Goal: Task Accomplishment & Management: Complete application form

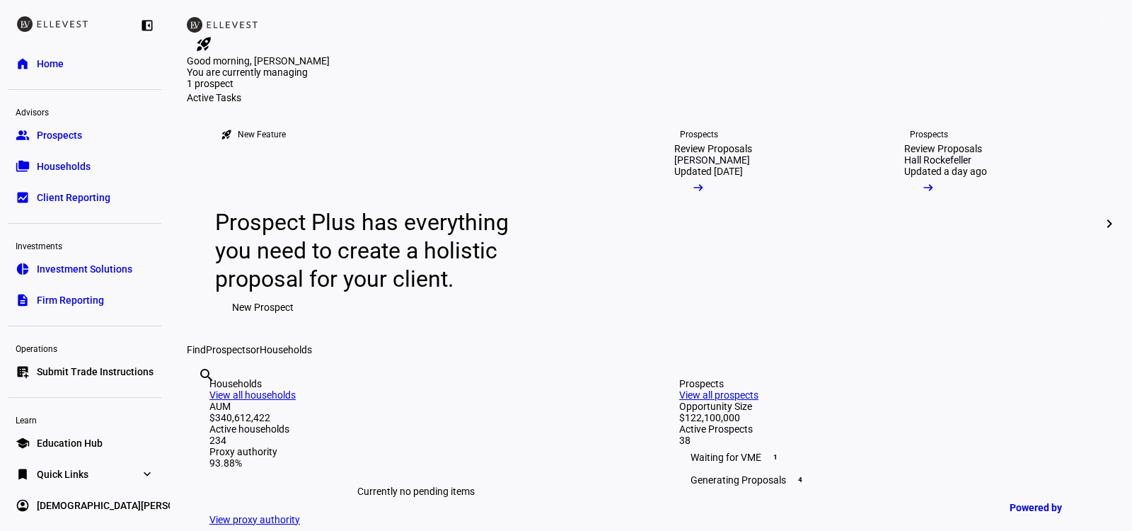
click at [96, 364] on span "Submit Trade Instructions" at bounding box center [95, 371] width 117 height 14
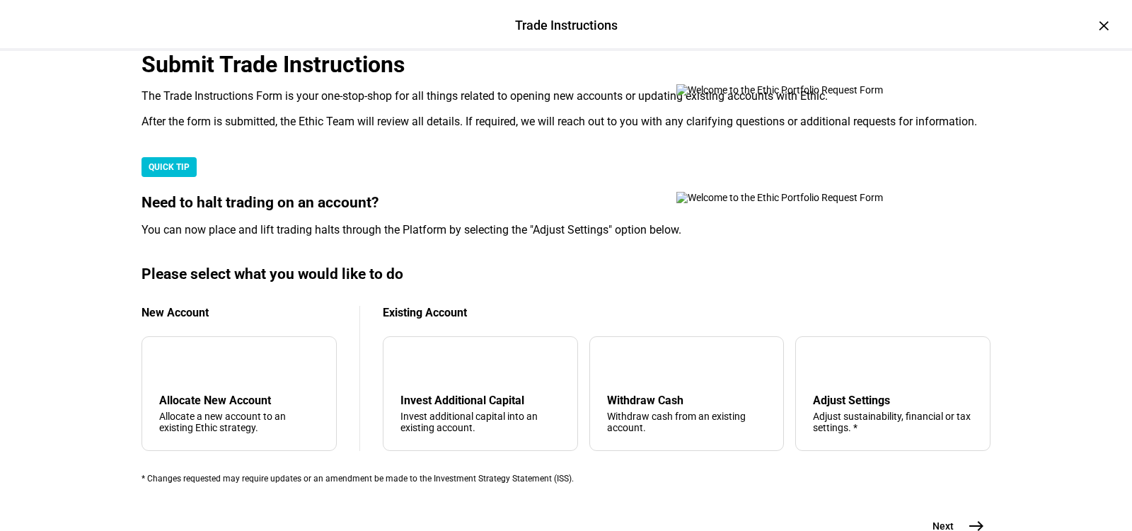
scroll to position [382, 0]
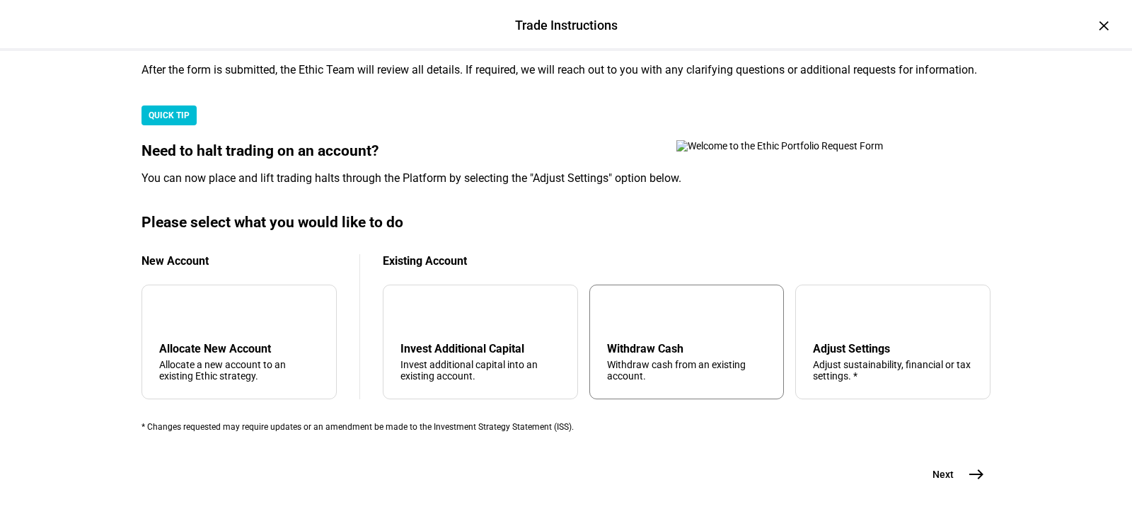
click at [684, 359] on div "Withdraw cash from an existing account." at bounding box center [687, 370] width 160 height 23
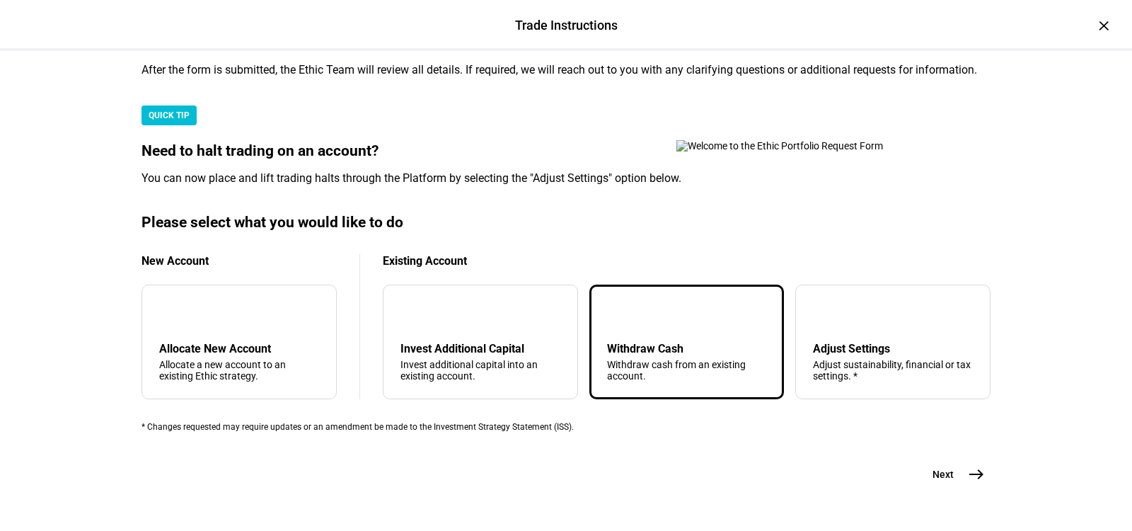
scroll to position [452, 0]
click at [957, 460] on button "Next east" at bounding box center [953, 474] width 75 height 28
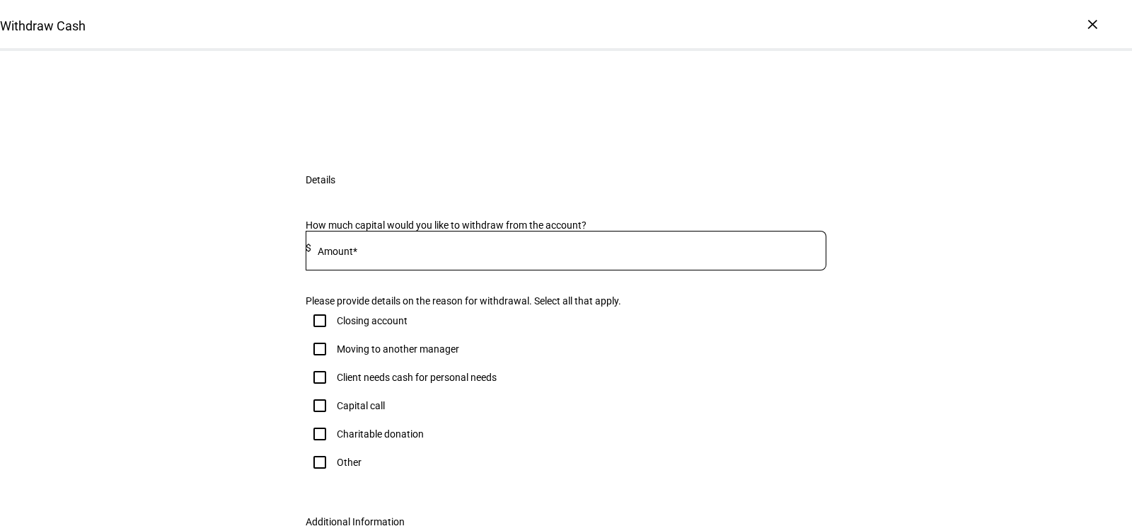
scroll to position [80, 0]
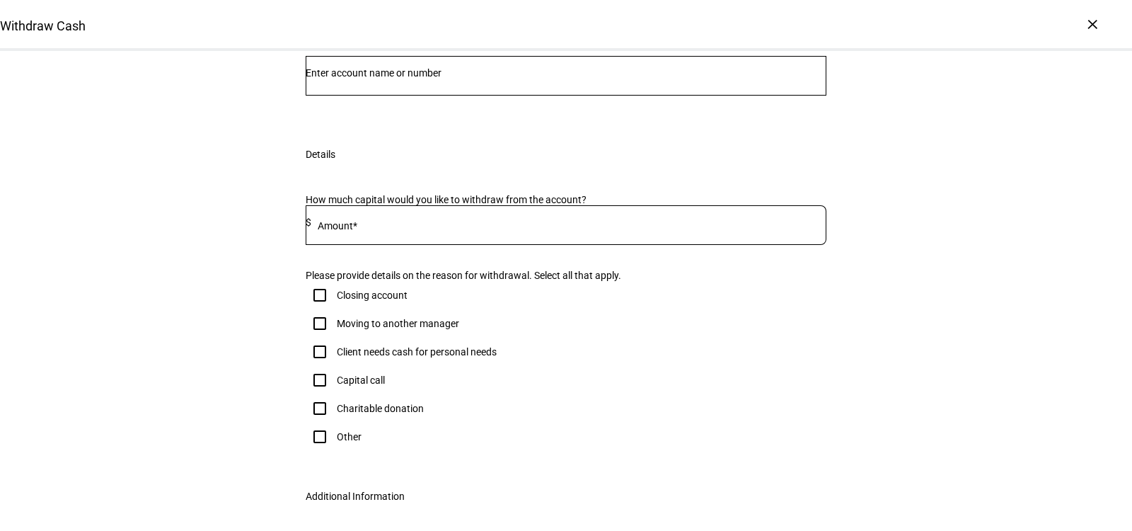
click at [408, 79] on input "Number" at bounding box center [566, 72] width 521 height 11
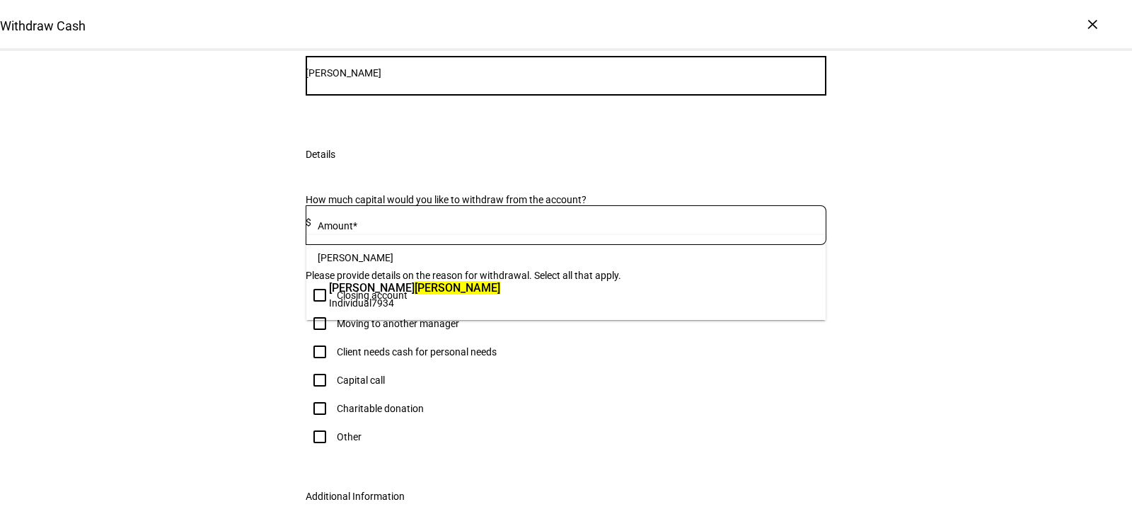
type input "[PERSON_NAME]"
click at [415, 292] on mark "[PERSON_NAME]" at bounding box center [458, 287] width 86 height 13
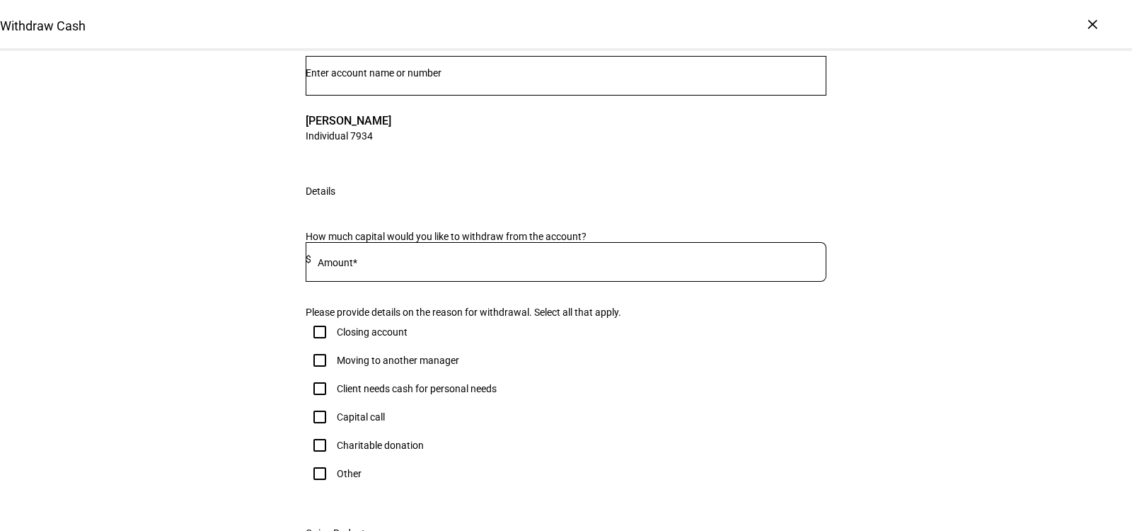
click at [408, 265] on input at bounding box center [568, 258] width 515 height 11
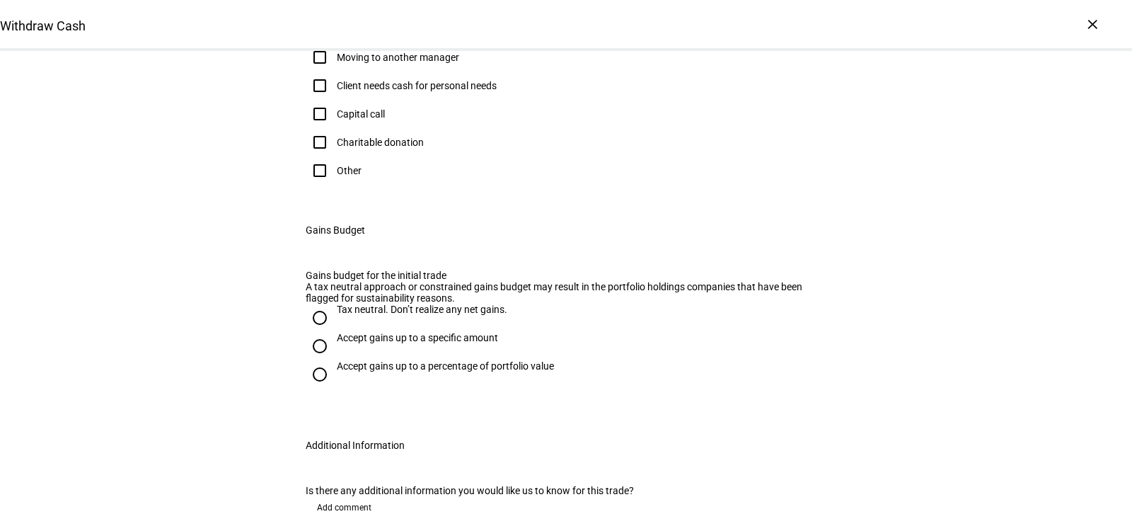
type input "1"
click at [340, 176] on div "Other" at bounding box center [349, 170] width 25 height 11
click at [334, 185] on input "Other" at bounding box center [320, 170] width 28 height 28
checkbox input "true"
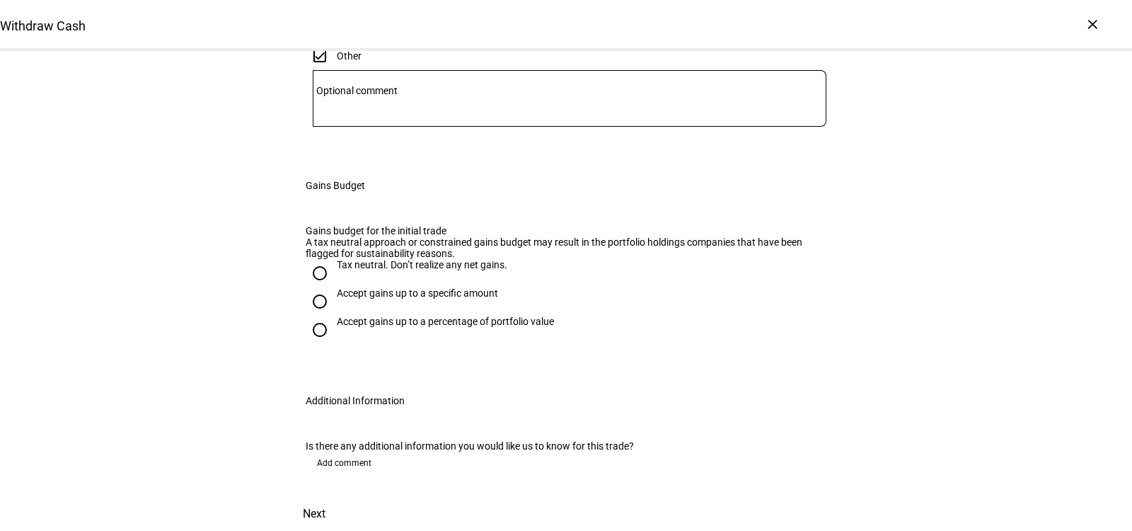
scroll to position [716, 0]
click at [354, 270] on div "Tax neutral. Don’t realize any net gains." at bounding box center [422, 264] width 171 height 11
click at [334, 273] on input "Tax neutral. Don’t realize any net gains." at bounding box center [320, 273] width 28 height 28
radio input "true"
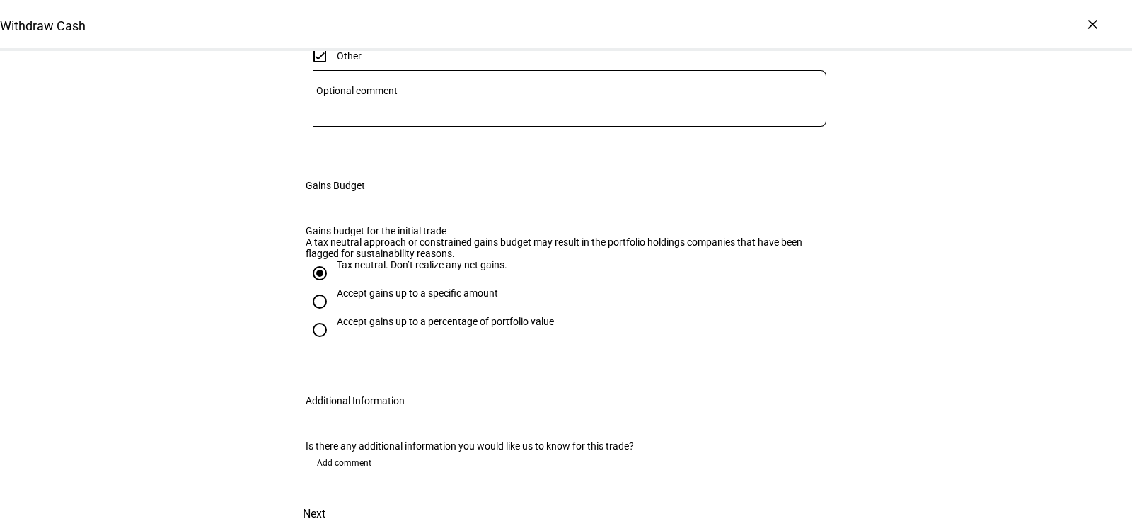
click at [326, 497] on span "Next" at bounding box center [314, 514] width 23 height 34
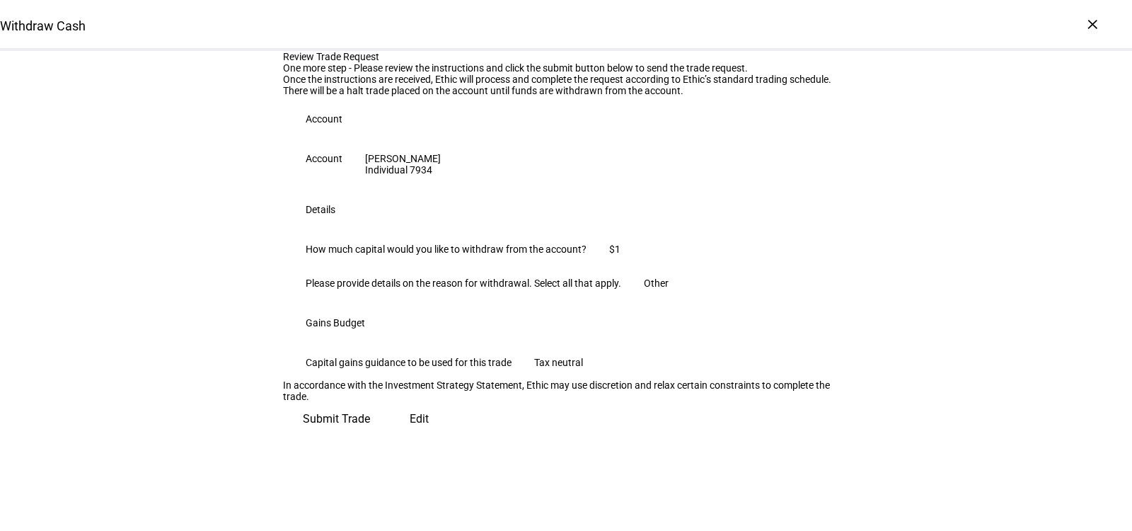
scroll to position [254, 0]
click at [410, 436] on span "Edit" at bounding box center [419, 419] width 19 height 34
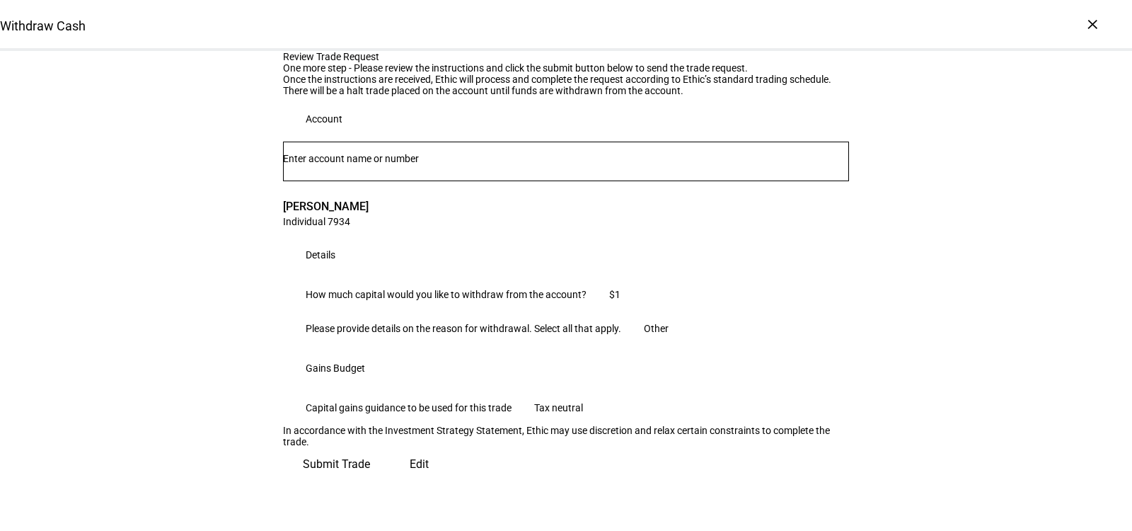
scroll to position [0, 0]
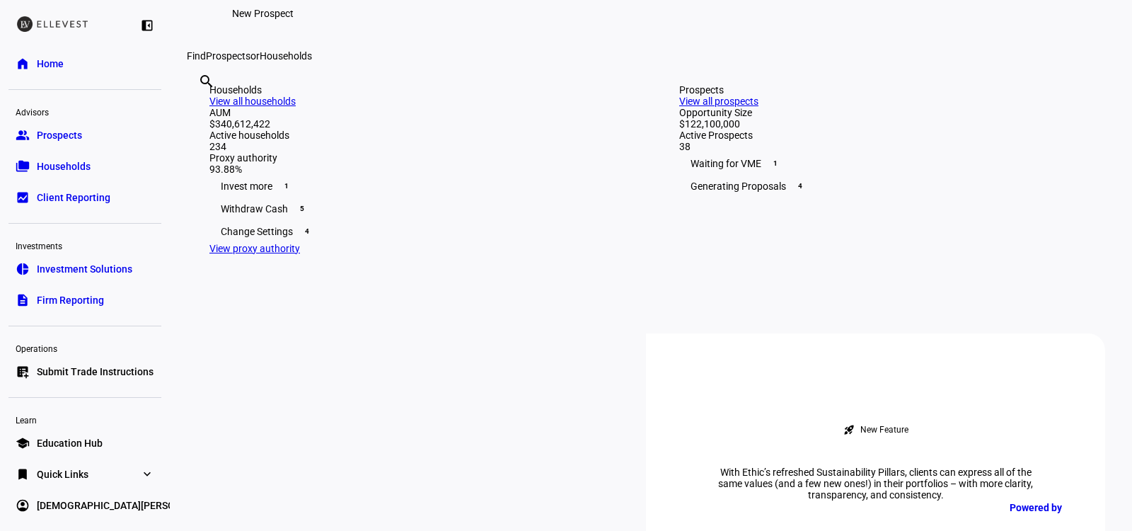
scroll to position [386, 0]
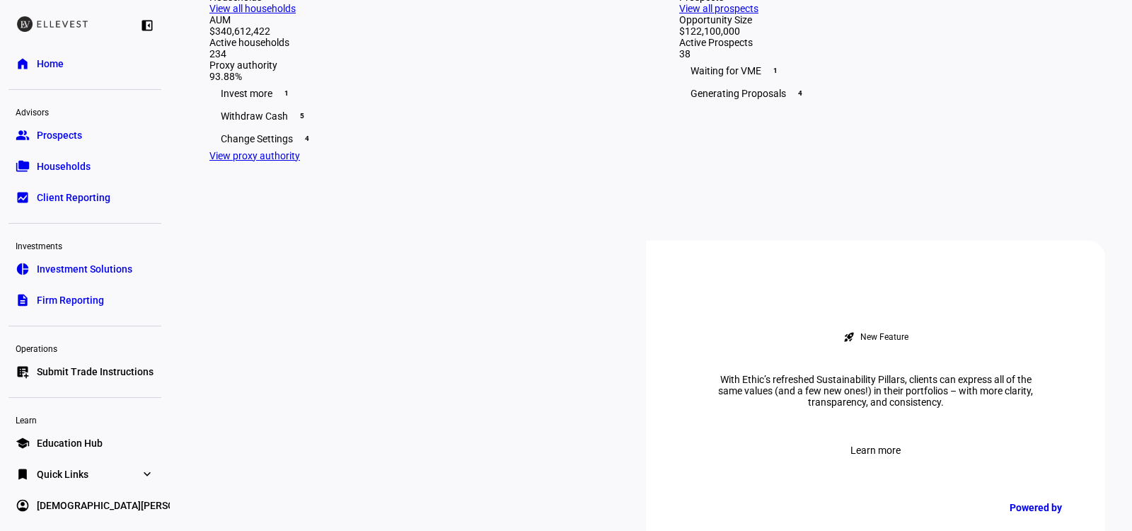
click at [91, 367] on span "Submit Trade Instructions" at bounding box center [95, 371] width 117 height 14
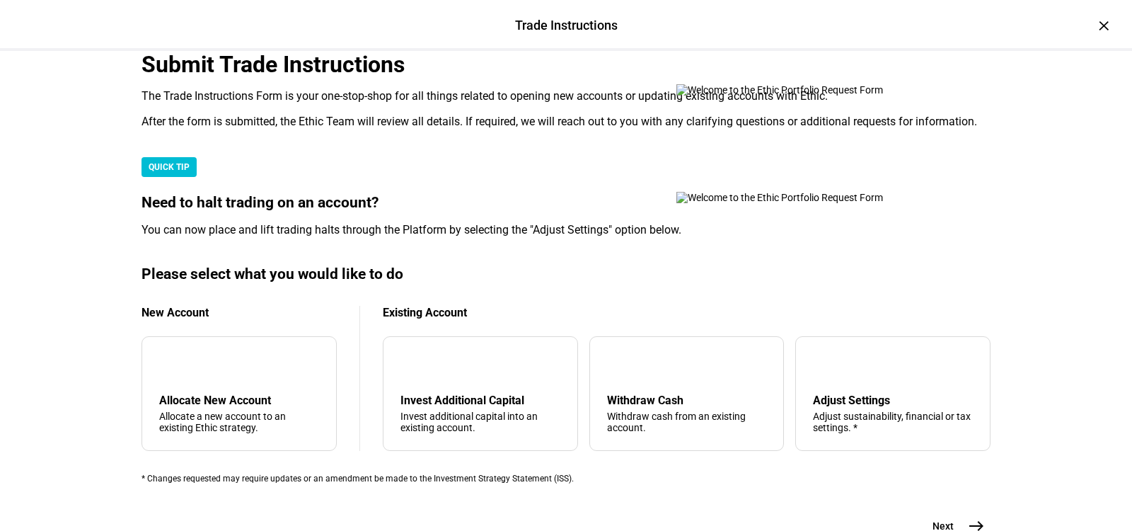
scroll to position [418, 0]
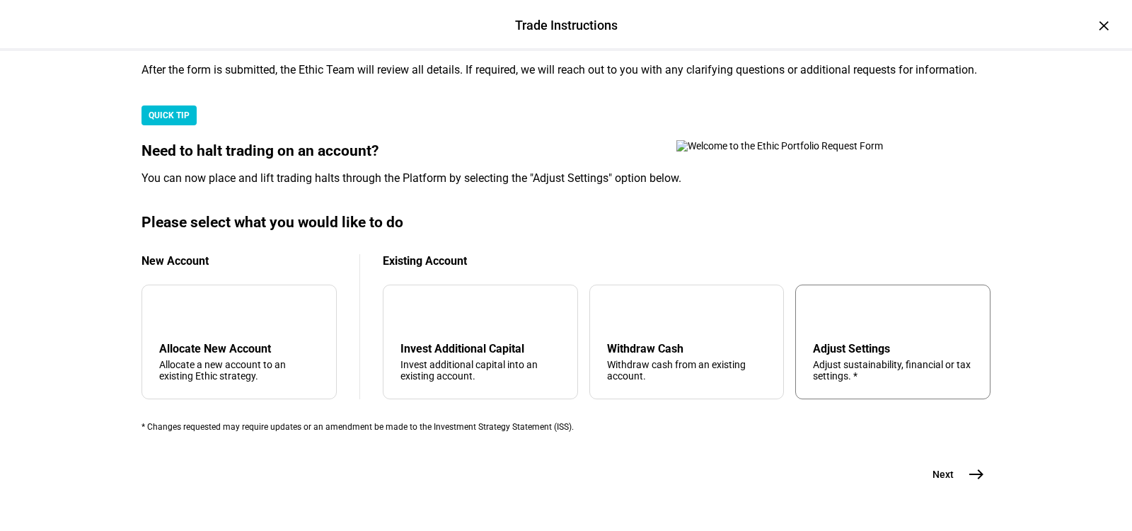
click at [841, 359] on div "Adjust sustainability, financial or tax settings. *" at bounding box center [893, 370] width 160 height 23
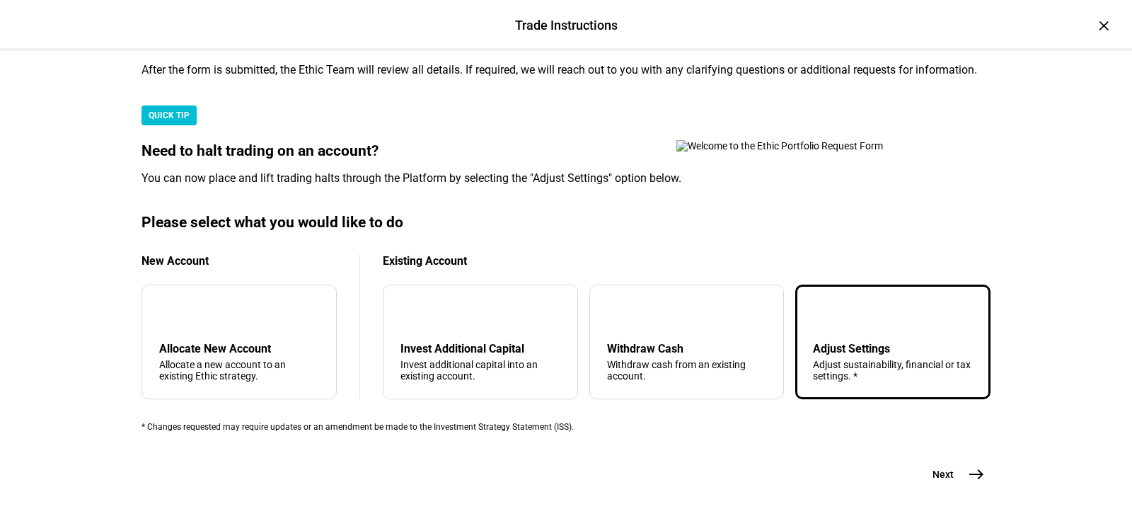
click at [969, 483] on mat-icon "east" at bounding box center [976, 474] width 17 height 17
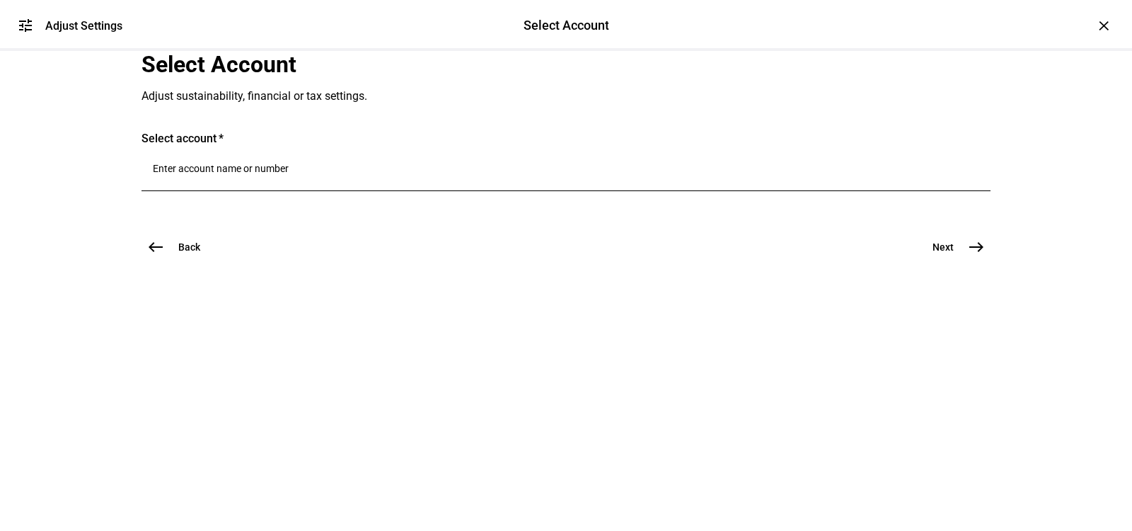
scroll to position [0, 0]
click at [367, 174] on input "Number" at bounding box center [566, 168] width 827 height 11
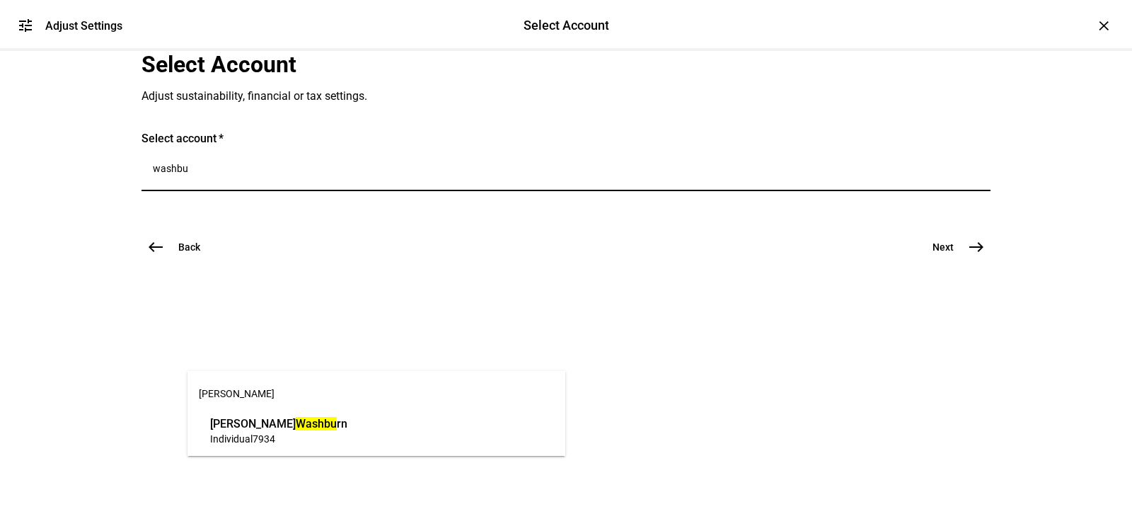
type input "washbu"
click at [245, 438] on span "Individual" at bounding box center [231, 438] width 42 height 11
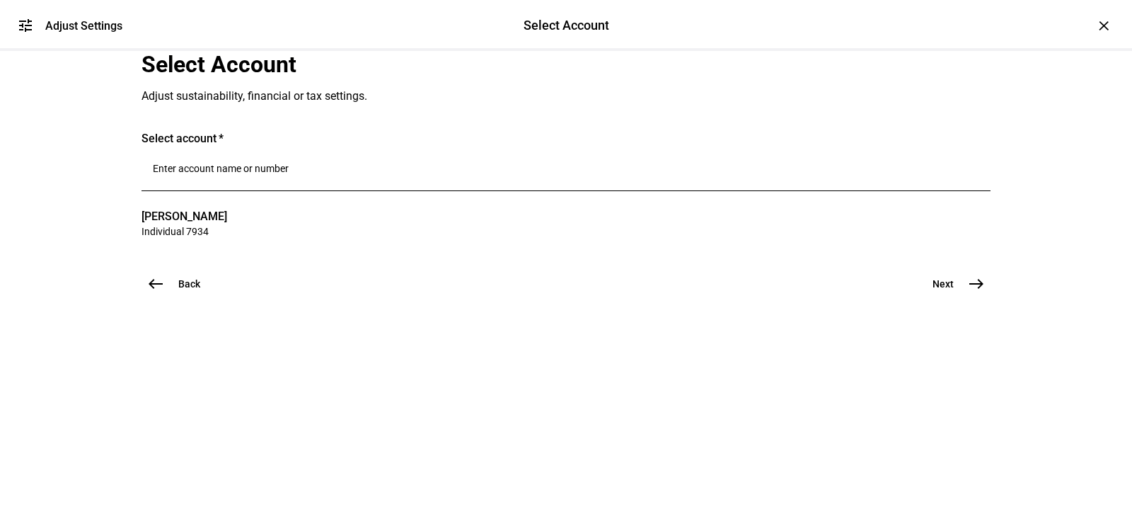
scroll to position [64, 0]
click at [950, 298] on button "Next east" at bounding box center [953, 284] width 75 height 28
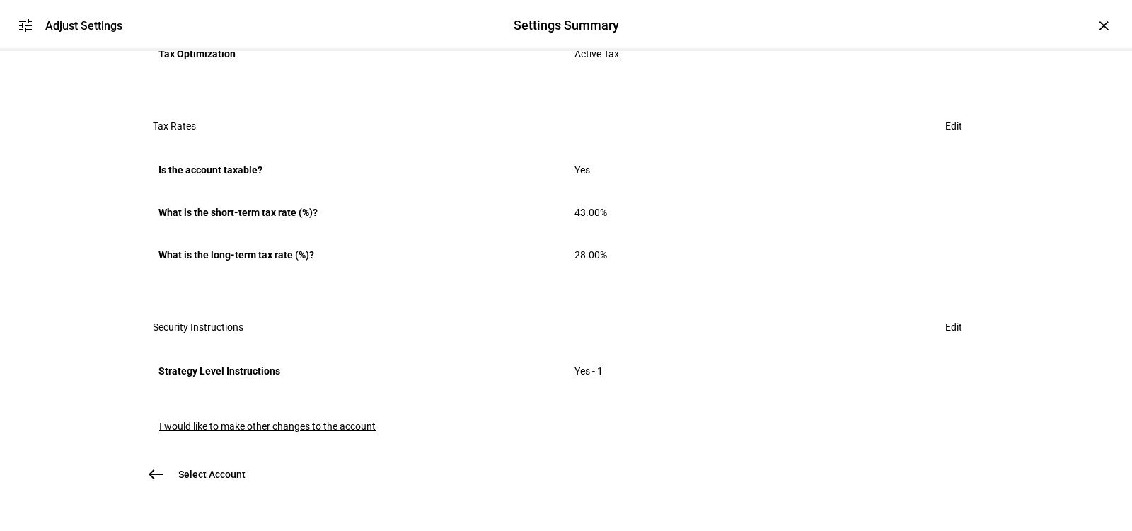
scroll to position [943, 0]
click at [952, 313] on span "Edit" at bounding box center [953, 327] width 17 height 28
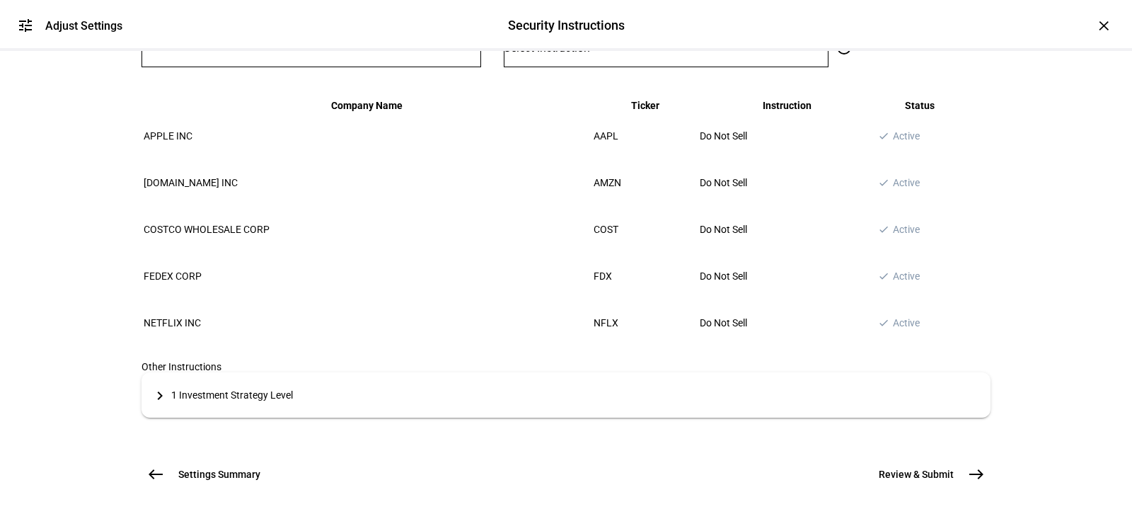
scroll to position [278, 0]
